Goal: Navigation & Orientation: Find specific page/section

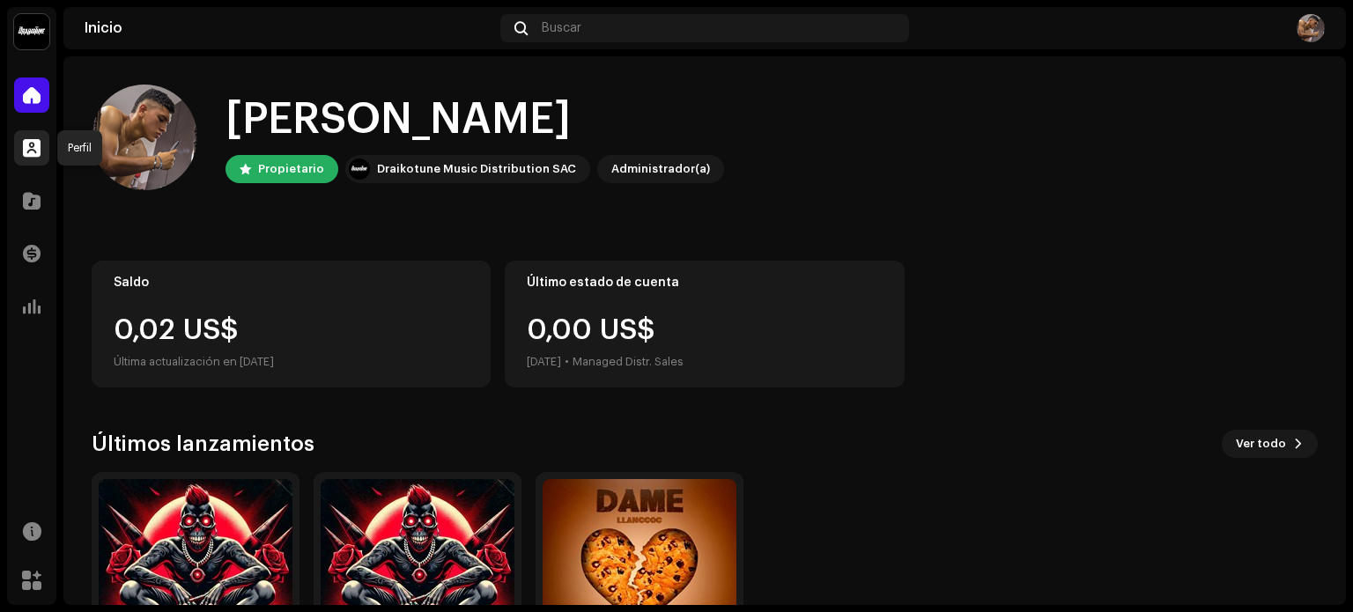
click at [30, 154] on span at bounding box center [32, 148] width 18 height 14
click at [31, 101] on span at bounding box center [32, 95] width 18 height 14
click at [31, 141] on span at bounding box center [32, 148] width 18 height 14
click at [29, 195] on span at bounding box center [32, 201] width 18 height 14
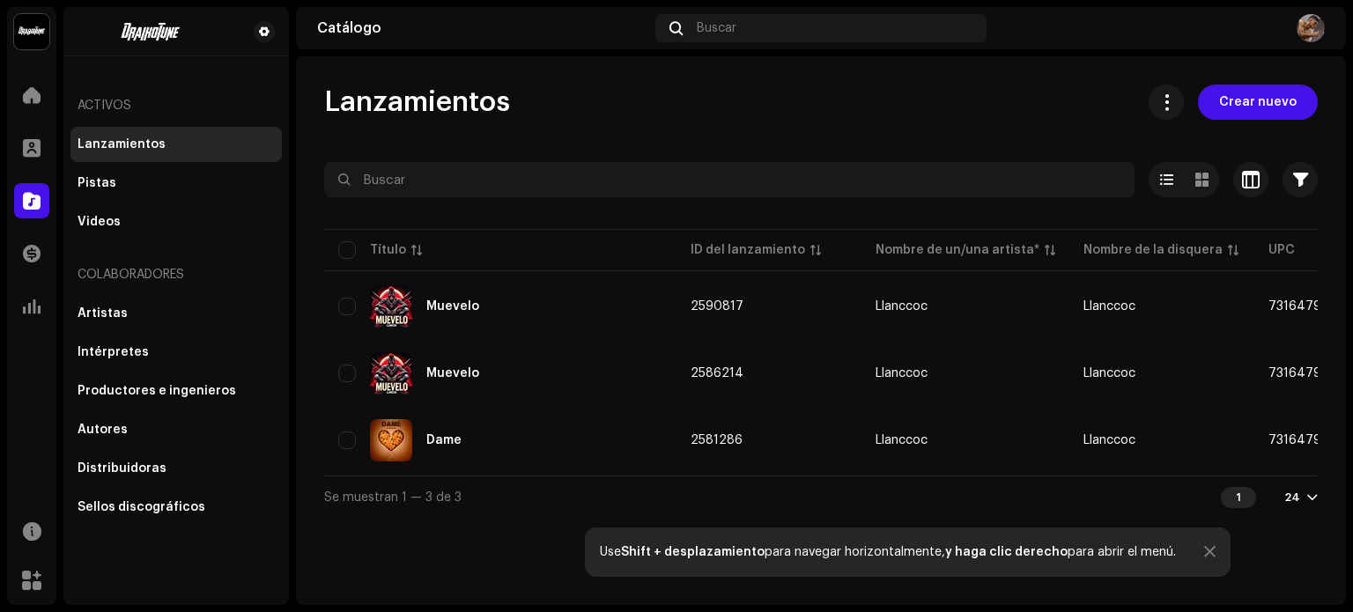
click at [82, 105] on div "Activos" at bounding box center [175, 106] width 211 height 42
click at [93, 190] on div "Pistas" at bounding box center [175, 183] width 211 height 35
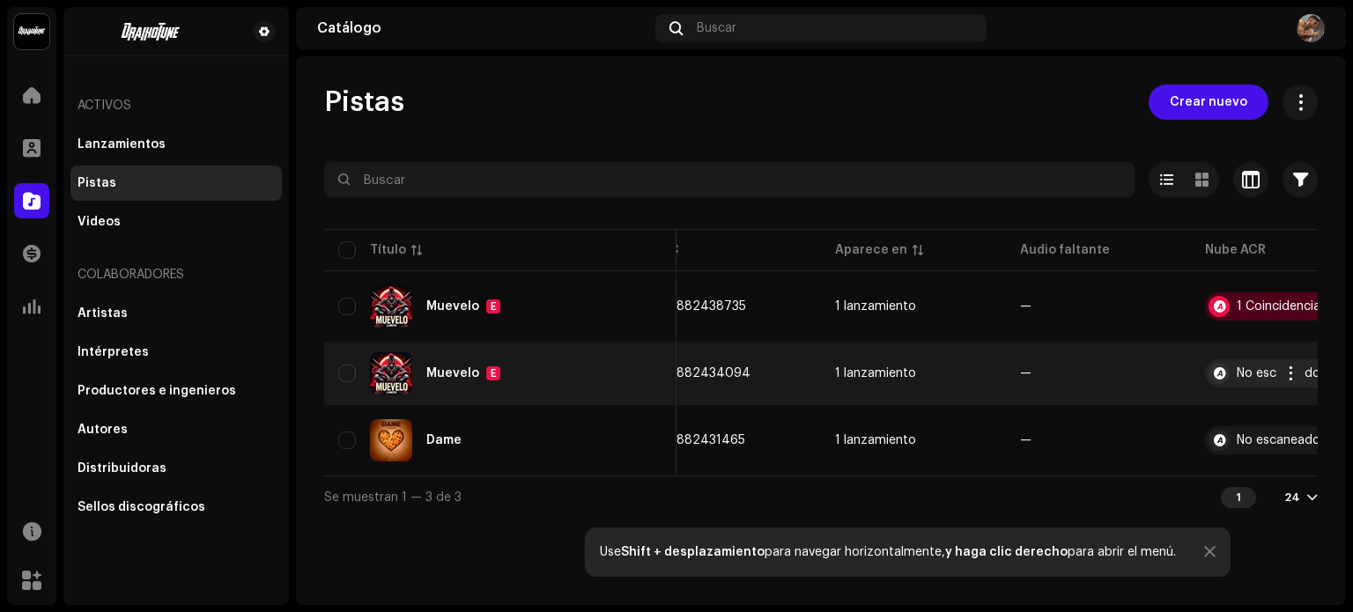
scroll to position [0, 505]
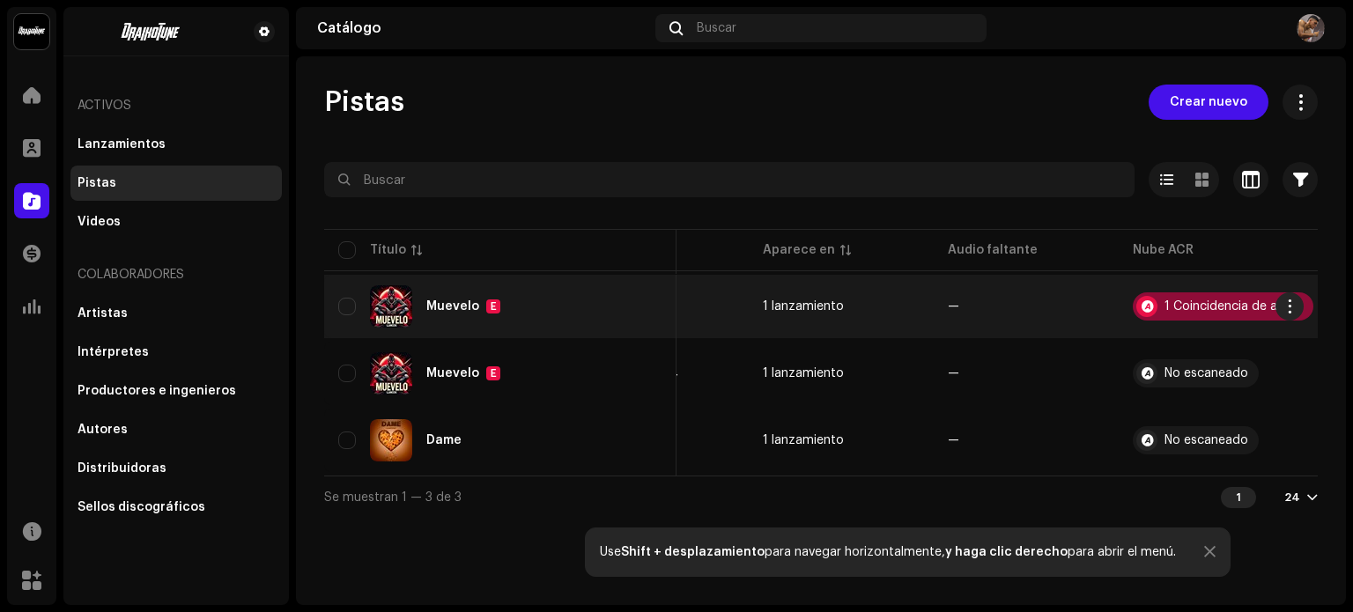
click at [1164, 306] on div "1 Coincidencia de audio" at bounding box center [1233, 306] width 138 height 12
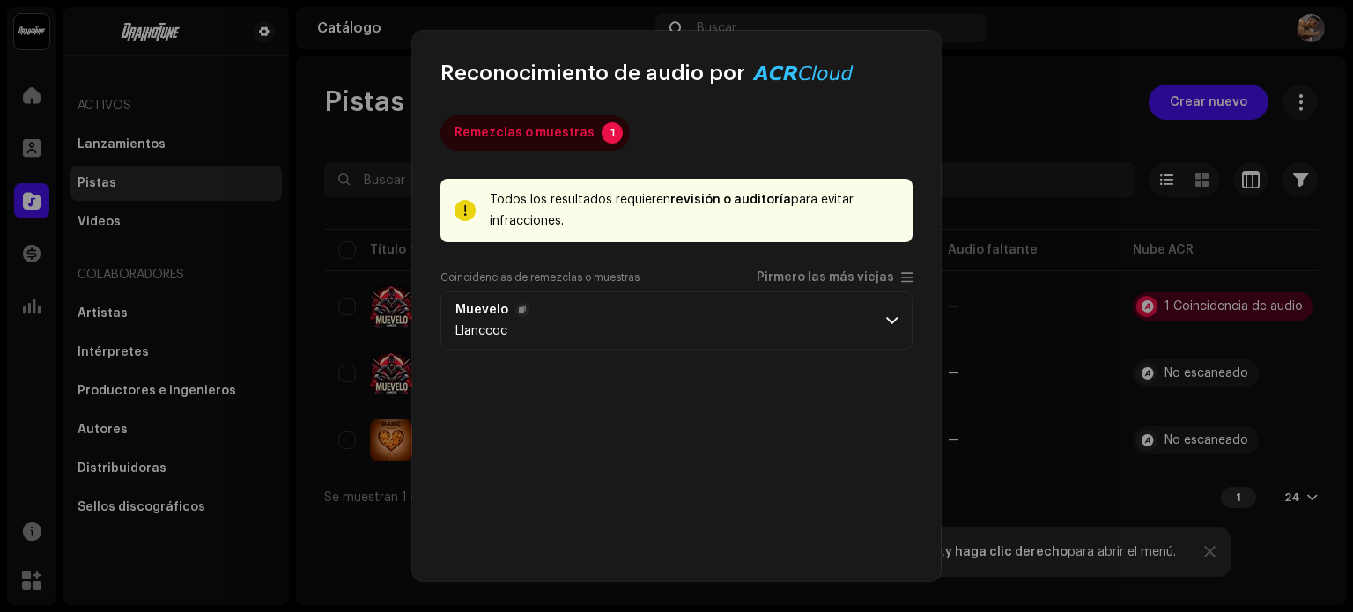
click at [902, 320] on p-accordion-header "Muevelo Llanccoc" at bounding box center [676, 320] width 472 height 58
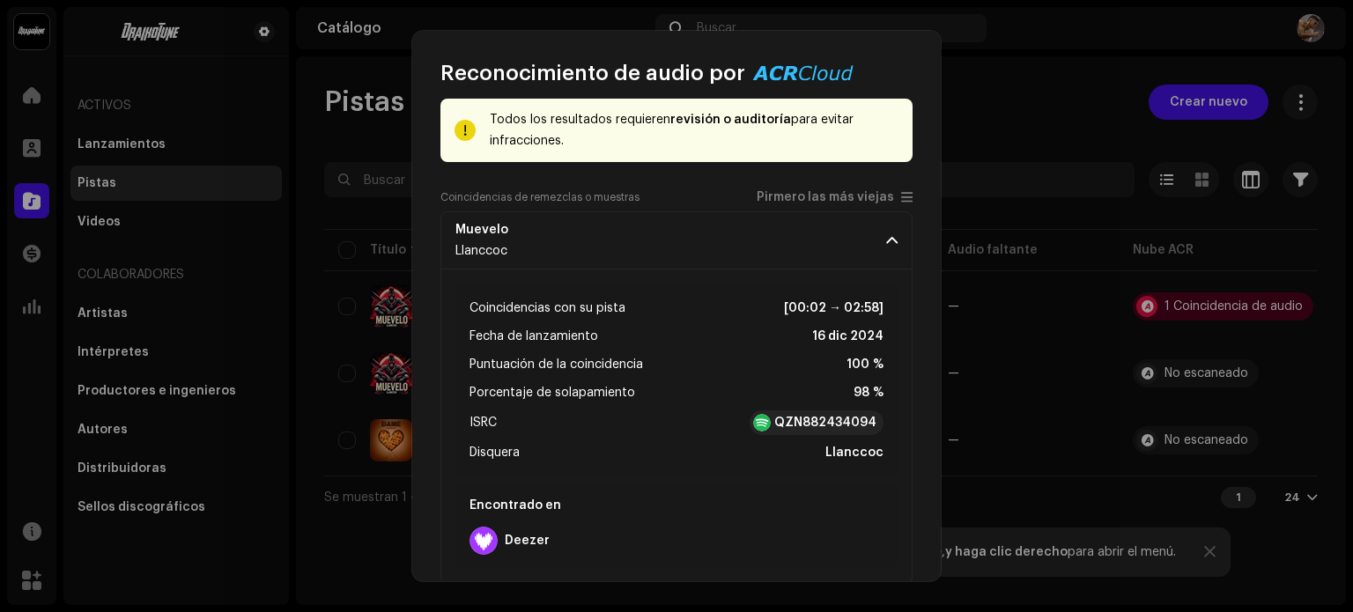
scroll to position [70, 0]
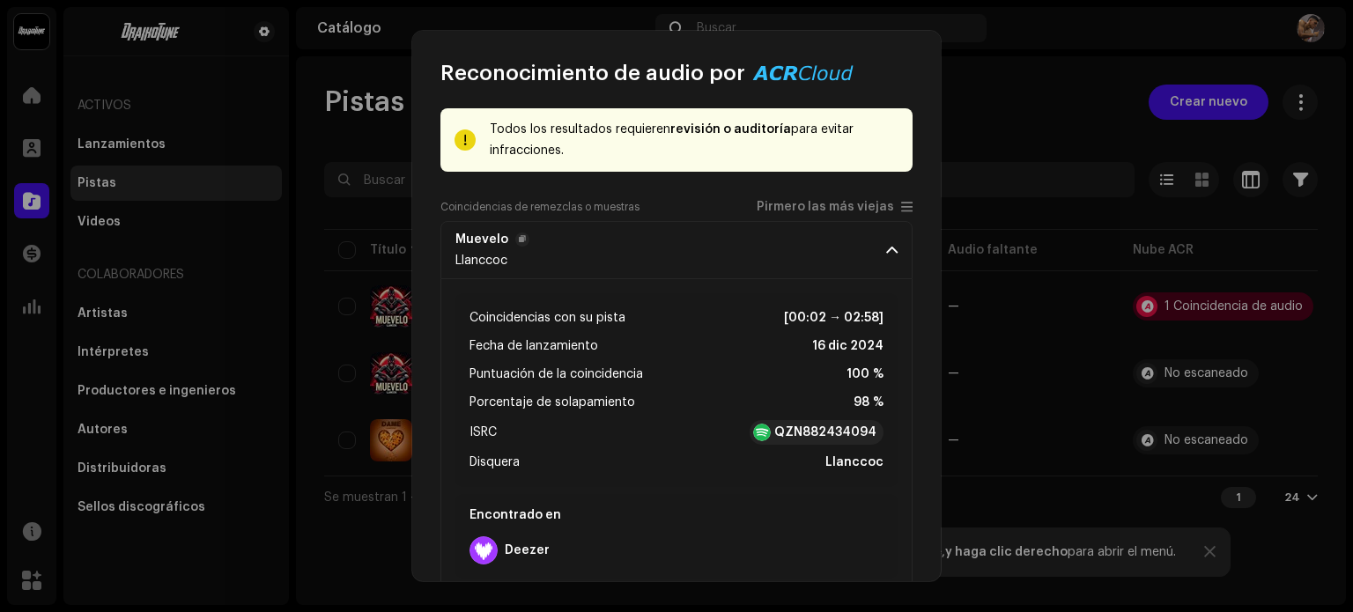
click at [888, 249] on span at bounding box center [891, 250] width 11 height 14
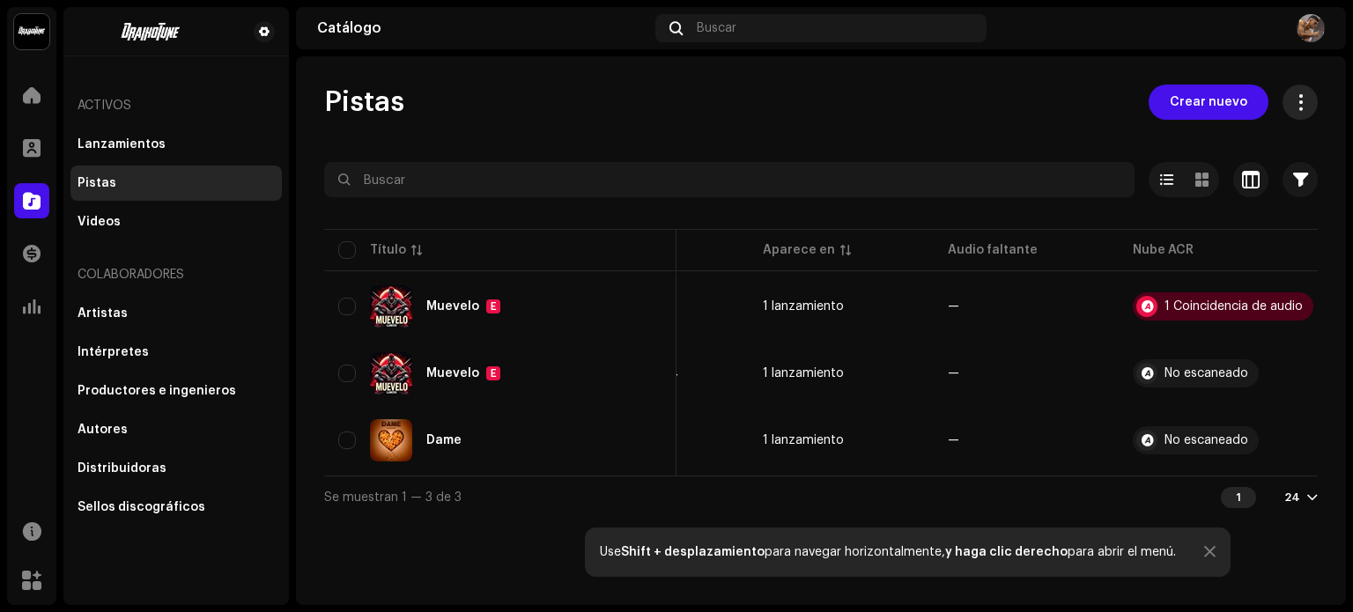
click at [1303, 112] on button at bounding box center [1299, 102] width 35 height 35
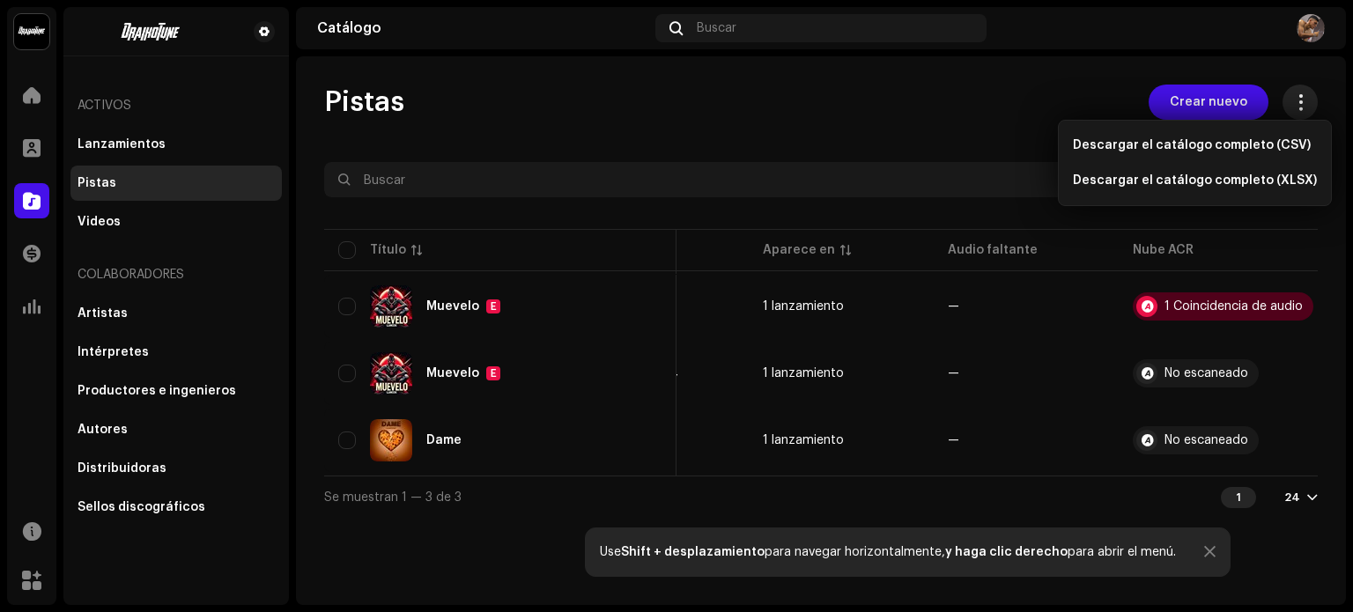
click at [1303, 112] on button at bounding box center [1299, 102] width 35 height 35
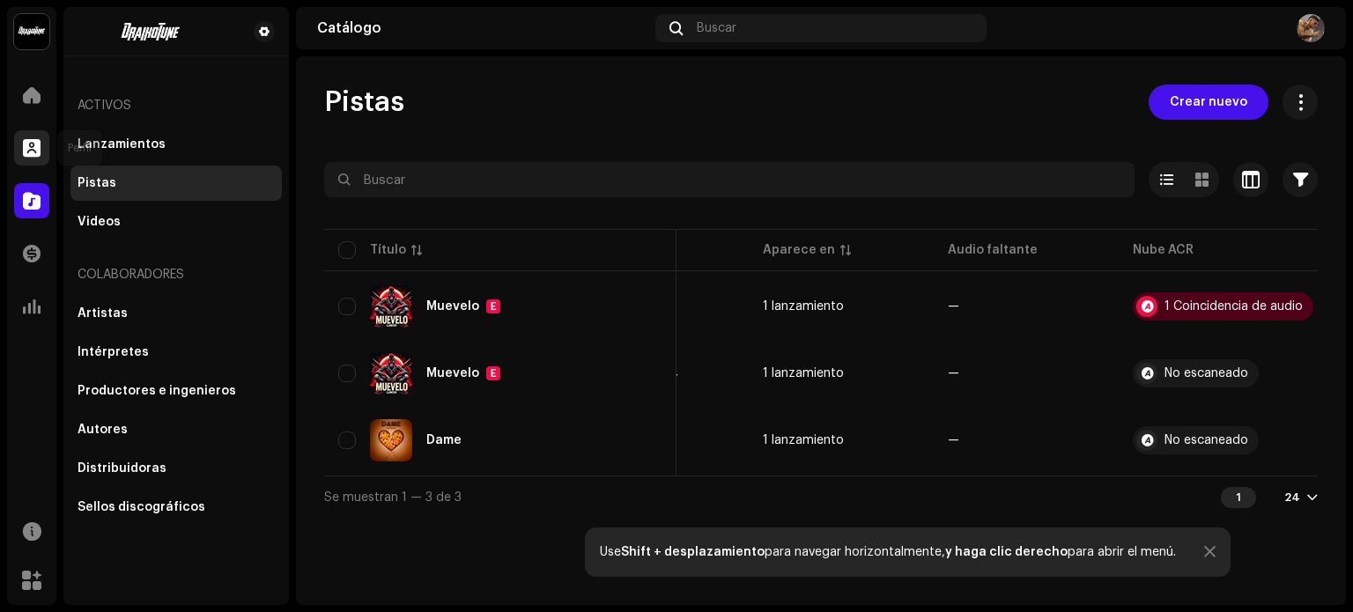
click at [19, 144] on div at bounding box center [31, 147] width 35 height 35
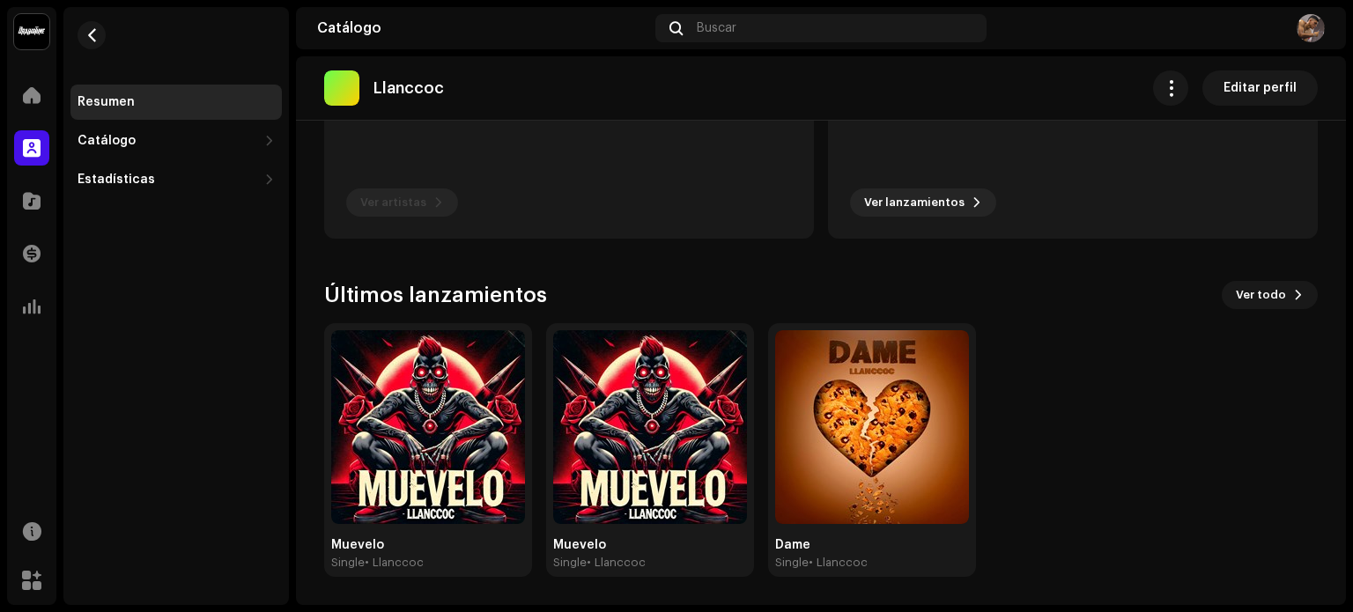
scroll to position [277, 0]
click at [51, 207] on div "Catálogo" at bounding box center [31, 200] width 49 height 49
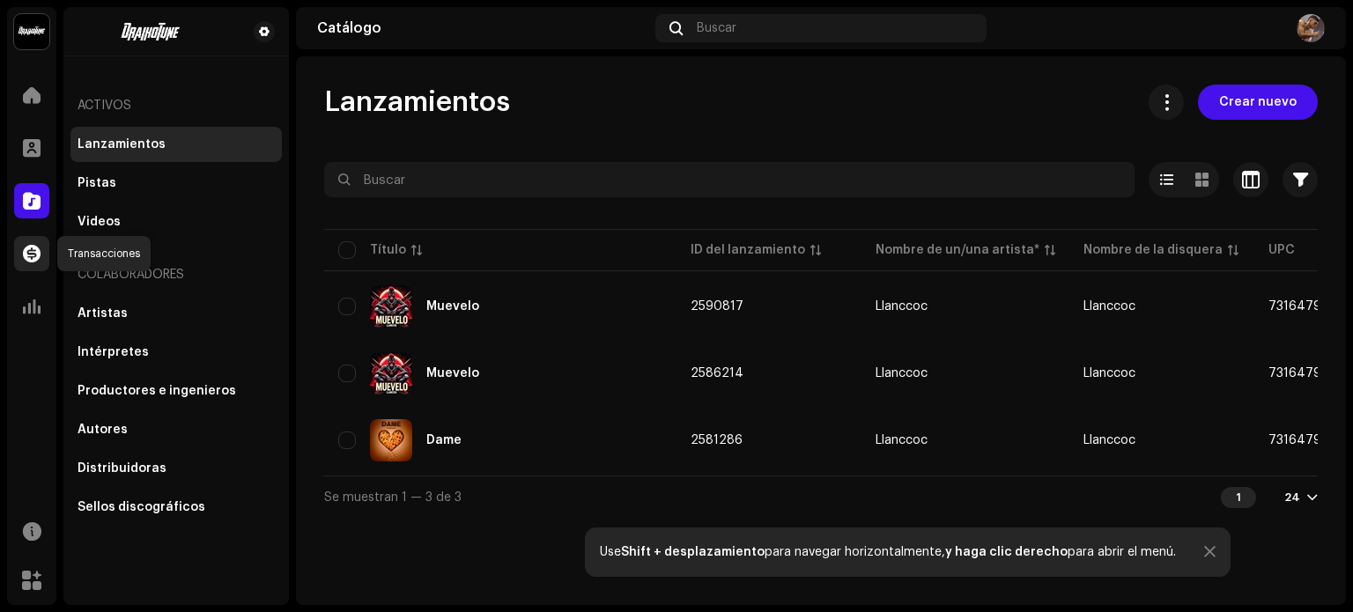
click at [27, 250] on span at bounding box center [32, 254] width 18 height 14
click at [47, 80] on div at bounding box center [31, 94] width 35 height 35
